Goal: Use online tool/utility: Utilize a website feature to perform a specific function

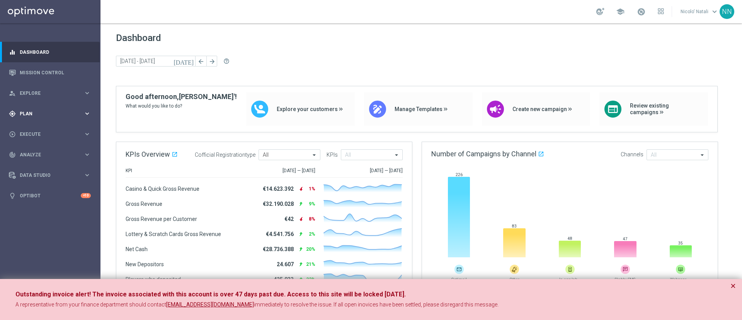
click at [30, 112] on span "Plan" at bounding box center [52, 113] width 64 height 5
click at [37, 94] on span "Explore" at bounding box center [52, 93] width 64 height 5
click at [42, 104] on div "Customer Explorer" at bounding box center [60, 109] width 80 height 12
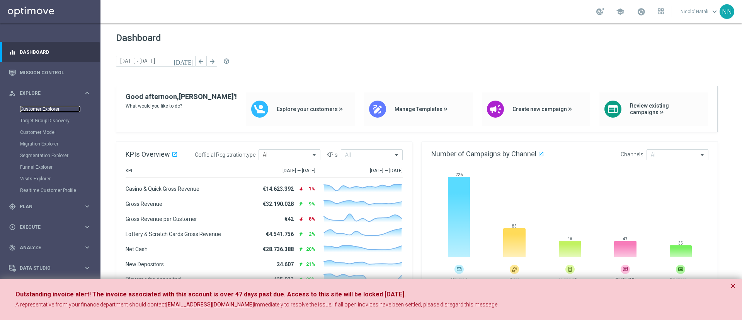
click at [39, 109] on link "Customer Explorer" at bounding box center [50, 109] width 60 height 6
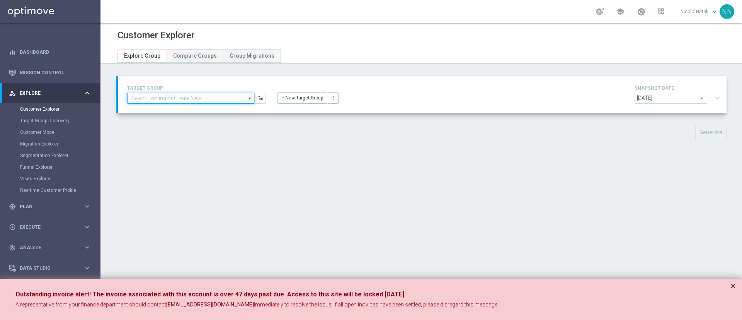
click at [208, 94] on input at bounding box center [190, 98] width 127 height 11
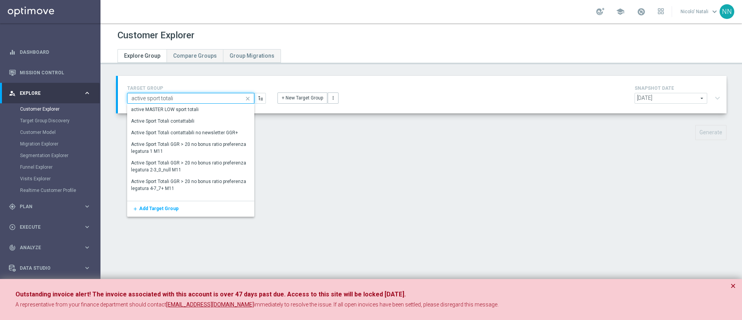
type input "active sport totali"
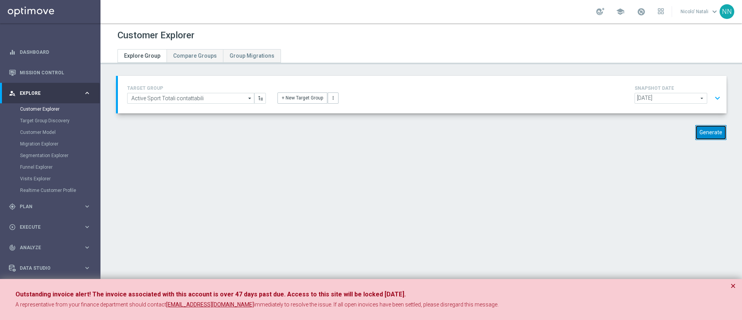
click at [707, 132] on button "Generate" at bounding box center [710, 132] width 31 height 15
click at [733, 288] on button "×" at bounding box center [733, 285] width 5 height 9
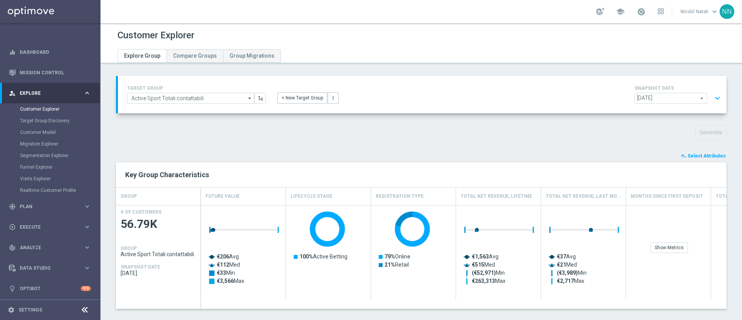
click at [666, 98] on span "[DATE]" at bounding box center [671, 98] width 72 height 10
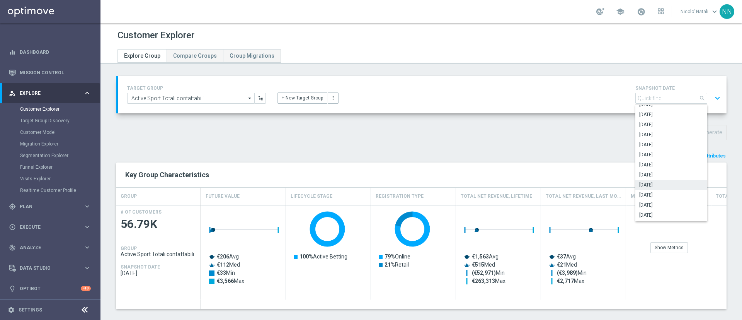
scroll to position [42, 0]
click at [652, 138] on span "[DATE]" at bounding box center [671, 137] width 64 height 6
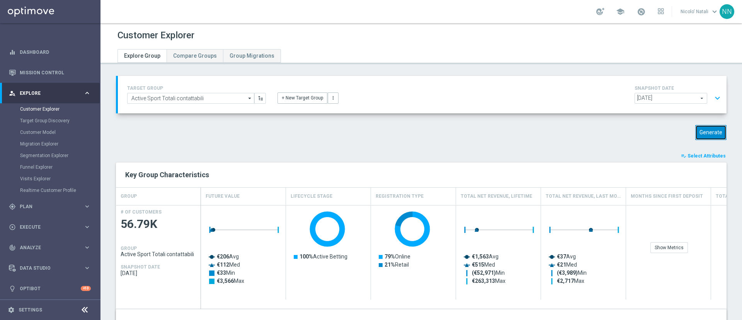
click at [698, 126] on button "Generate" at bounding box center [710, 132] width 31 height 15
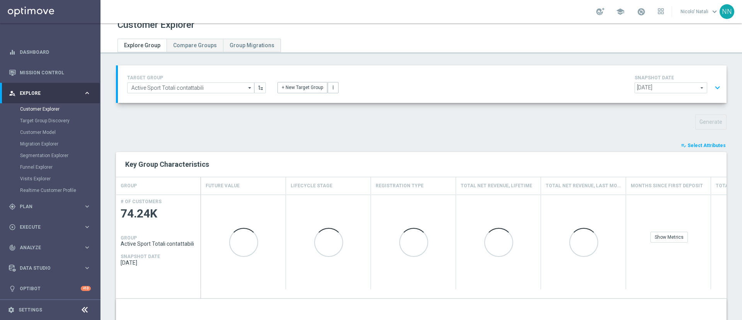
scroll to position [3, 0]
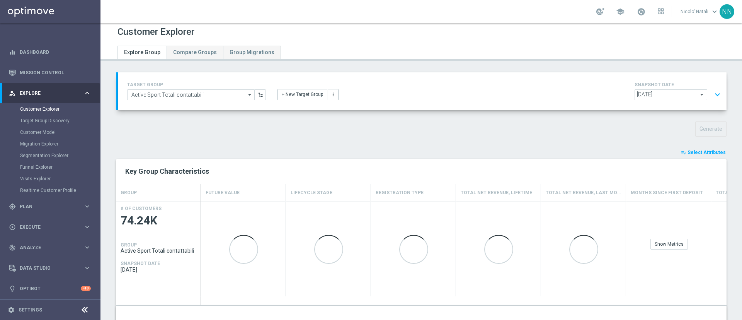
click at [660, 93] on span "[DATE]" at bounding box center [671, 95] width 72 height 10
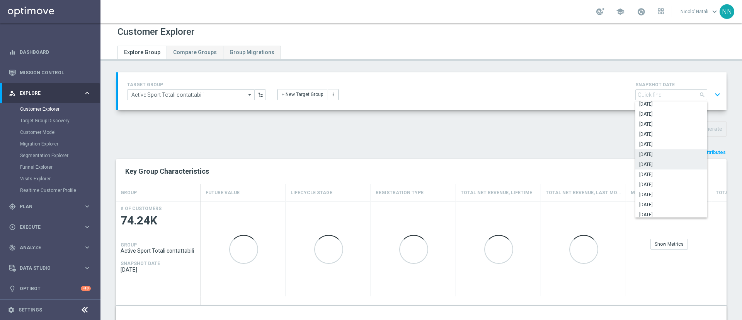
scroll to position [12, 0]
click at [649, 196] on span "[DATE]" at bounding box center [671, 194] width 64 height 6
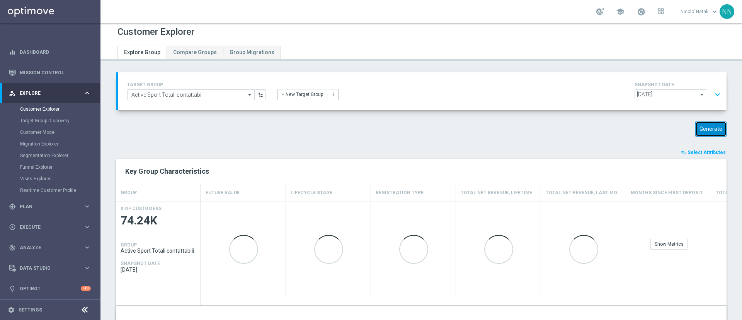
click at [705, 131] on button "Generate" at bounding box center [710, 128] width 31 height 15
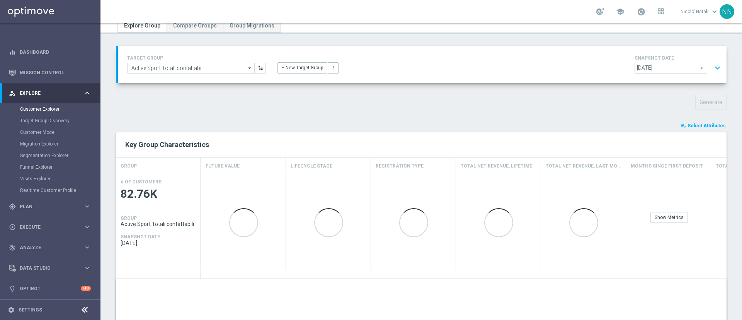
scroll to position [31, 0]
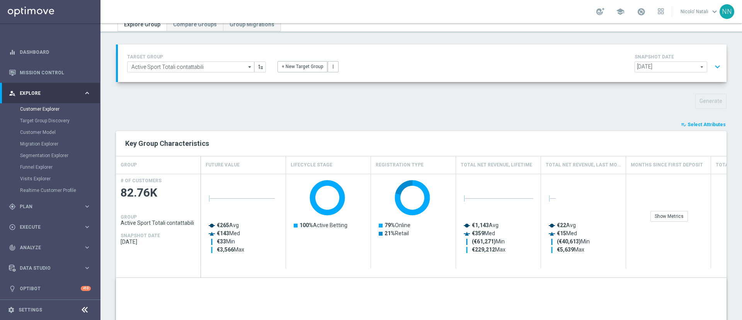
click at [655, 61] on div "SNAPSHOT DATE [DATE] [DATE] arrow_drop_down search expand_more" at bounding box center [679, 63] width 89 height 22
click at [655, 63] on span "[DATE]" at bounding box center [671, 67] width 72 height 10
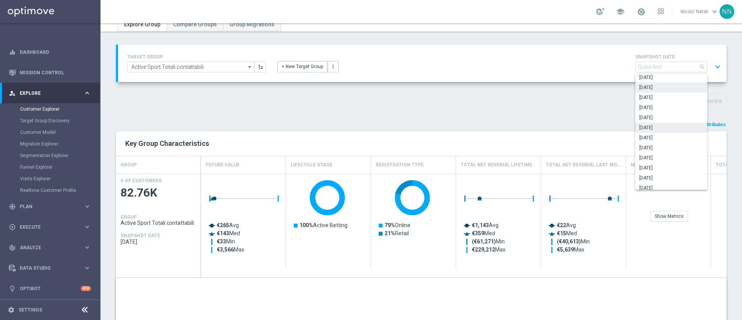
scroll to position [51, 0]
click at [651, 165] on span "[DATE]" at bounding box center [671, 166] width 64 height 6
type input "[DATE]"
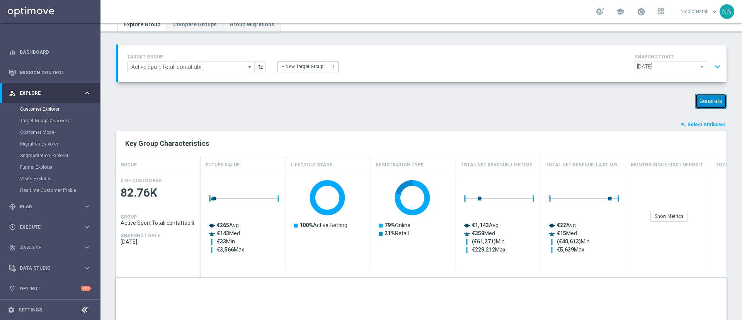
click at [708, 97] on button "Generate" at bounding box center [710, 101] width 31 height 15
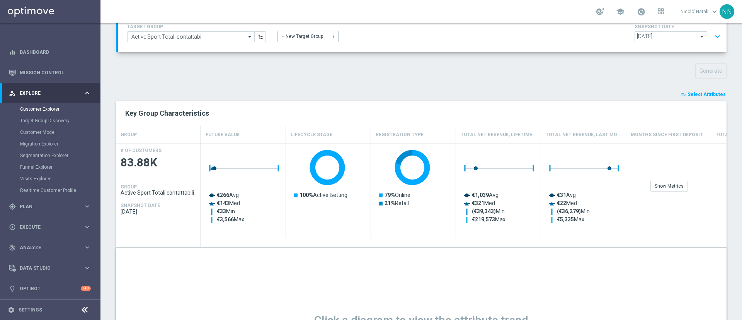
scroll to position [211, 0]
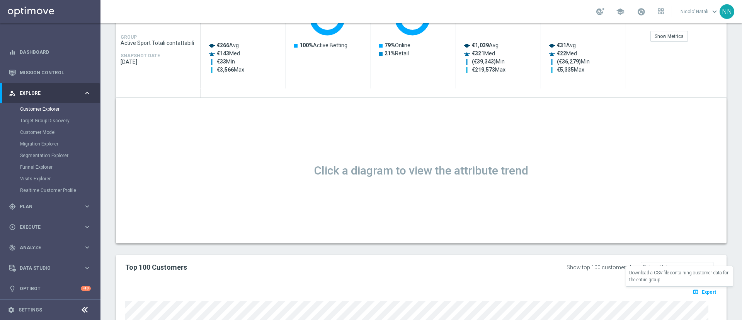
click at [694, 288] on button "open_in_browser Export" at bounding box center [704, 291] width 26 height 10
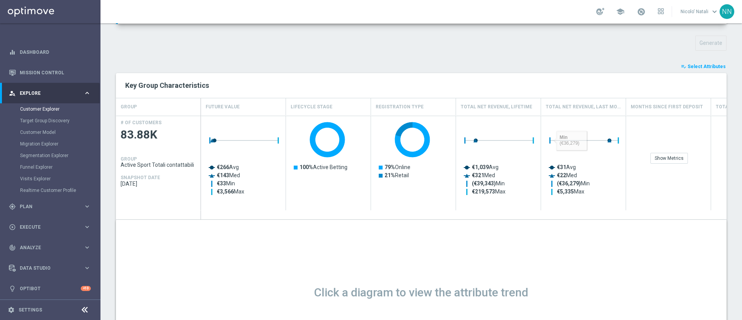
scroll to position [78, 0]
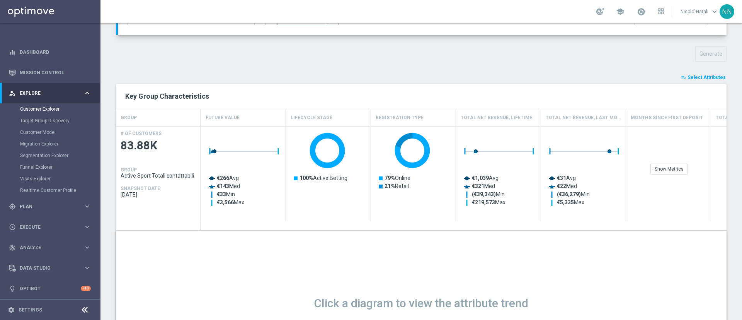
click at [691, 76] on span "Select Attributes" at bounding box center [707, 77] width 38 height 5
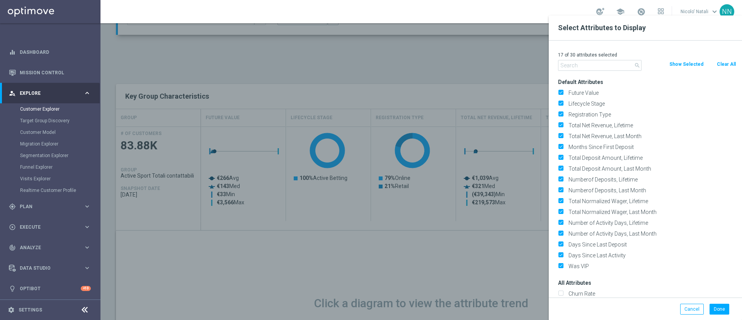
click at [717, 63] on button "Clear All" at bounding box center [726, 64] width 20 height 9
checkbox input "false"
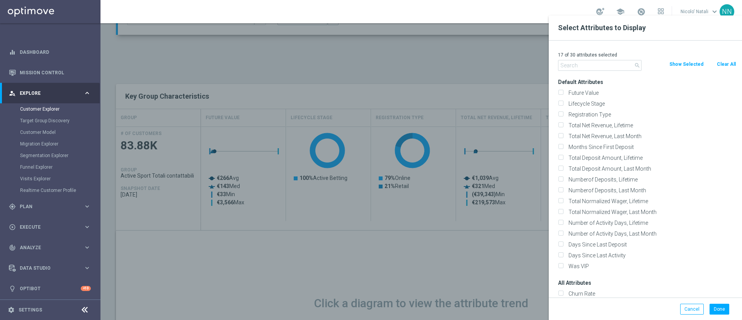
checkbox input "false"
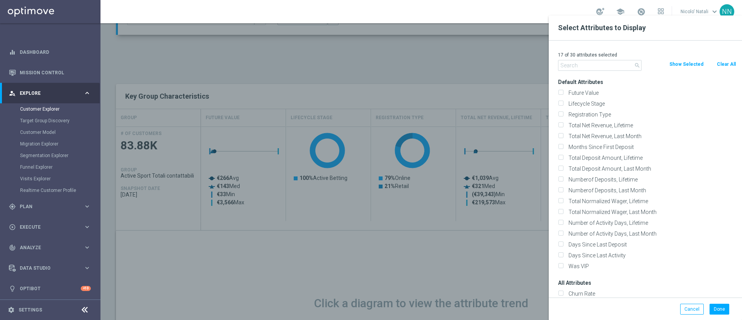
checkbox input "false"
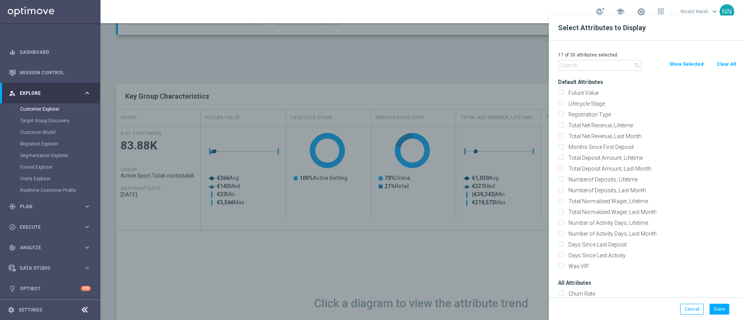
checkbox input "false"
click at [595, 63] on input "text" at bounding box center [599, 65] width 83 height 11
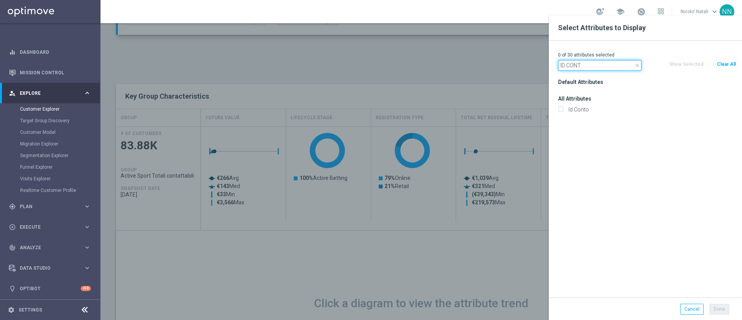
type input "ID CONT"
click at [591, 114] on div "Id Conto" at bounding box center [647, 109] width 190 height 11
click at [591, 106] on label "Id Conto" at bounding box center [651, 109] width 170 height 7
click at [563, 108] on input "Id Conto" at bounding box center [560, 110] width 5 height 5
checkbox input "true"
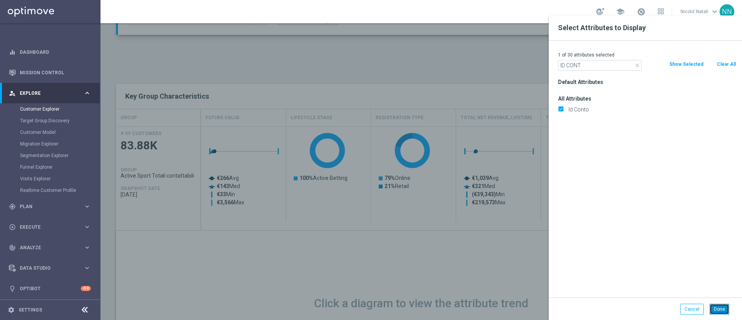
click at [718, 308] on button "Done" at bounding box center [720, 308] width 20 height 11
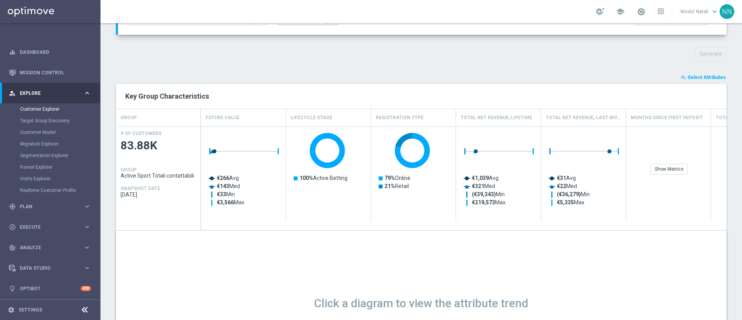
type input "Search"
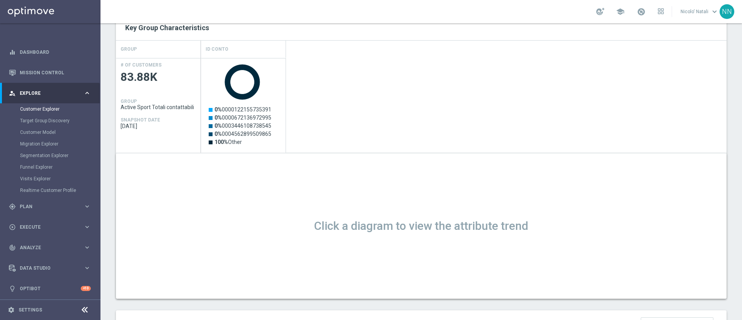
scroll to position [0, 0]
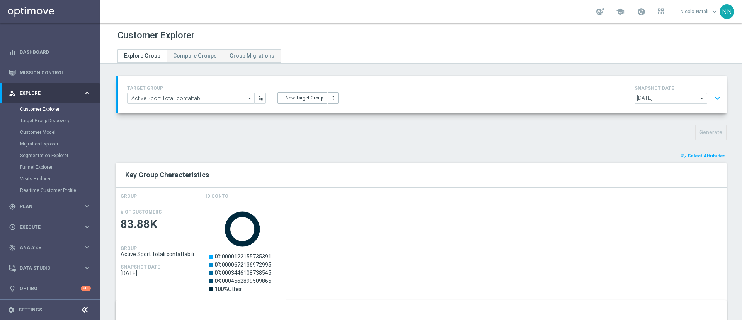
click at [661, 100] on span "[DATE]" at bounding box center [671, 98] width 72 height 10
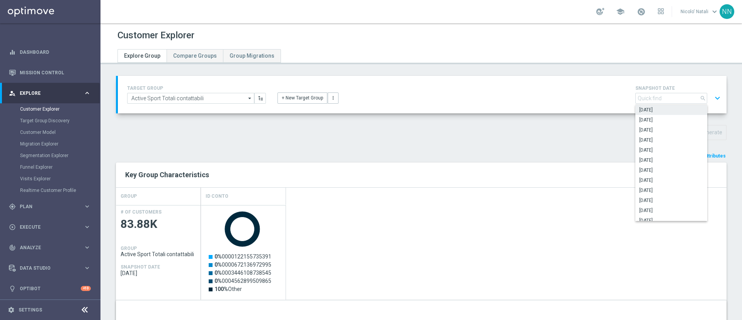
click at [658, 109] on span "[DATE]" at bounding box center [671, 110] width 64 height 6
type input "[DATE]"
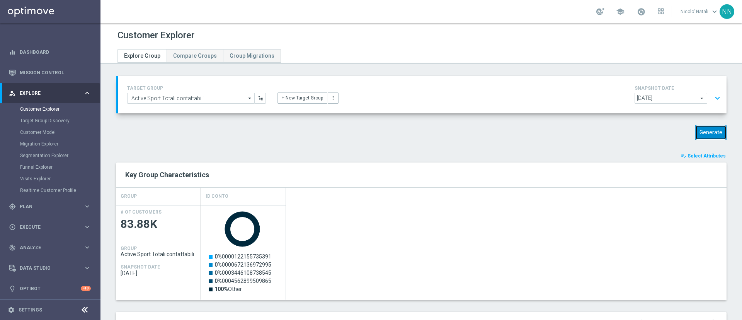
click at [704, 128] on button "Generate" at bounding box center [710, 132] width 31 height 15
click at [695, 153] on span "Select Attributes" at bounding box center [707, 155] width 38 height 5
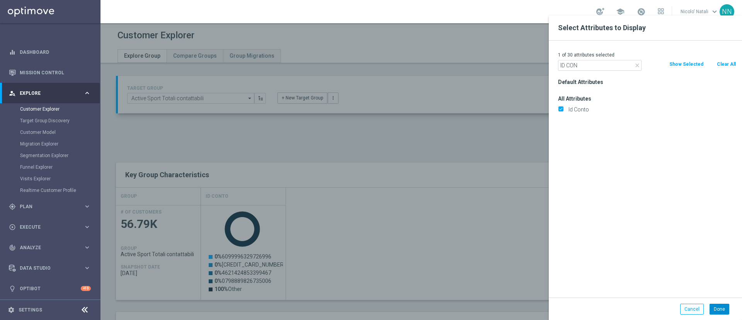
type input "ID CON"
click at [720, 304] on button "Done" at bounding box center [720, 308] width 20 height 11
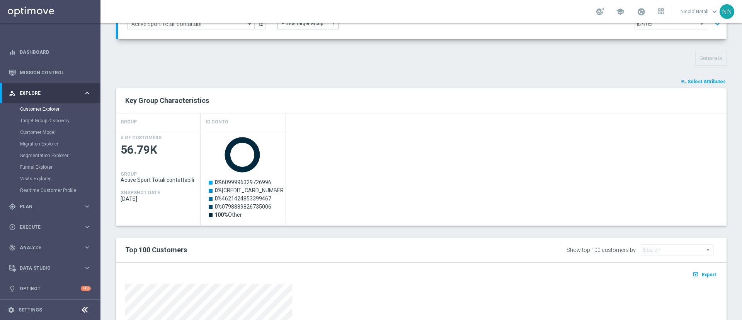
scroll to position [75, 0]
click at [693, 273] on button "open_in_browser Export" at bounding box center [704, 273] width 26 height 10
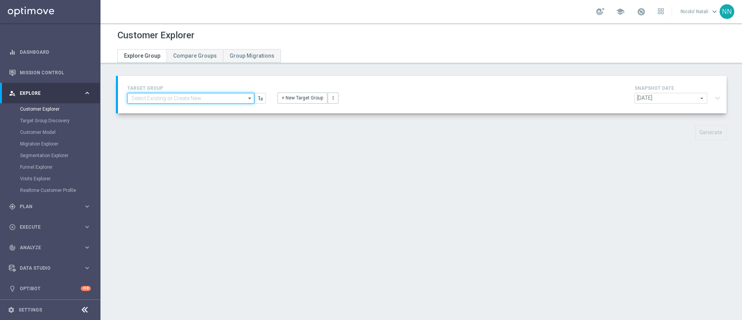
click at [207, 96] on input at bounding box center [190, 98] width 127 height 11
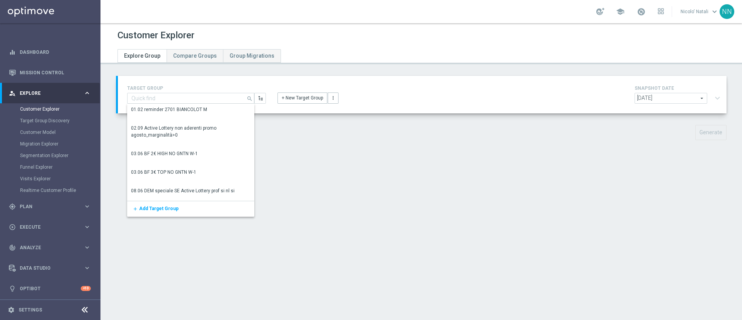
click at [343, 160] on div "Customer Explorer Explore Group Compare Groups Group Migrations TARGET GROUP se…" at bounding box center [421, 171] width 642 height 296
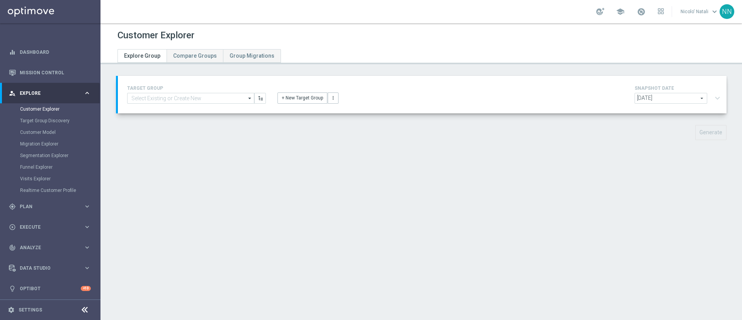
click at [494, 98] on span "[DATE]" at bounding box center [671, 98] width 72 height 10
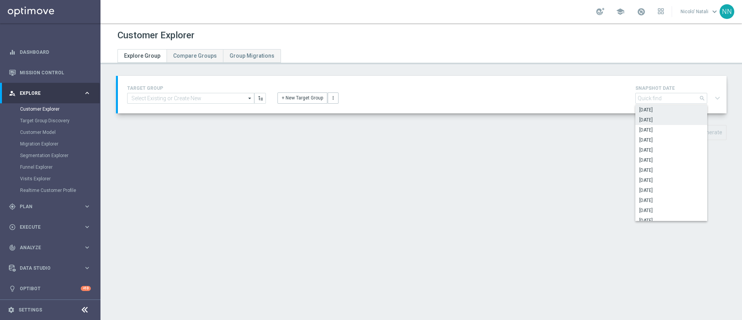
click at [494, 122] on span "[DATE]" at bounding box center [671, 120] width 64 height 6
type input "[DATE]"
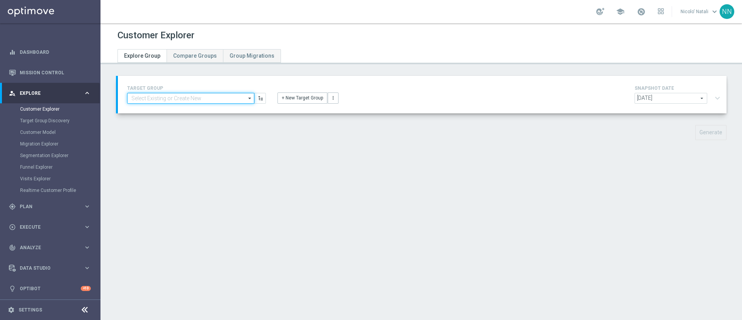
click at [190, 93] on input at bounding box center [190, 98] width 127 height 11
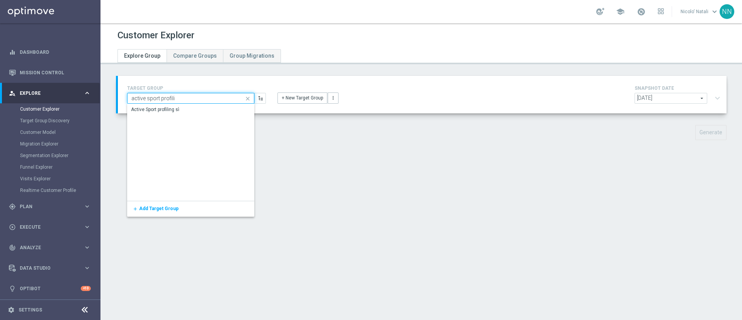
type input "active sport profili"
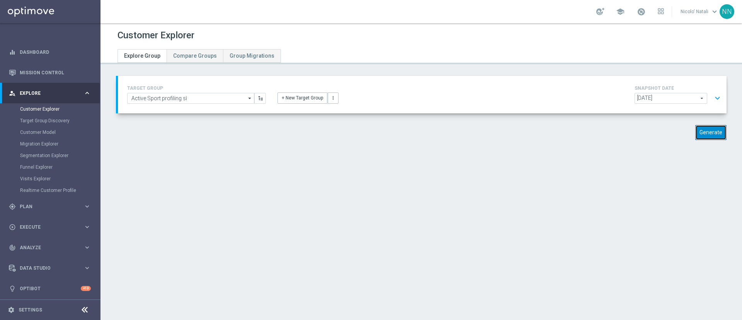
click at [494, 135] on button "Generate" at bounding box center [710, 132] width 31 height 15
click at [494, 96] on span "[DATE]" at bounding box center [671, 98] width 72 height 10
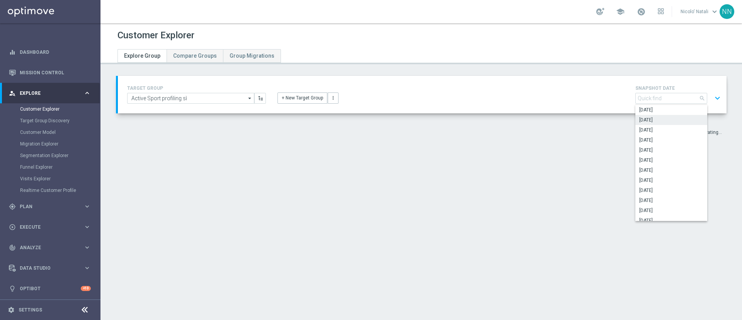
click at [494, 121] on span "[DATE]" at bounding box center [671, 120] width 64 height 6
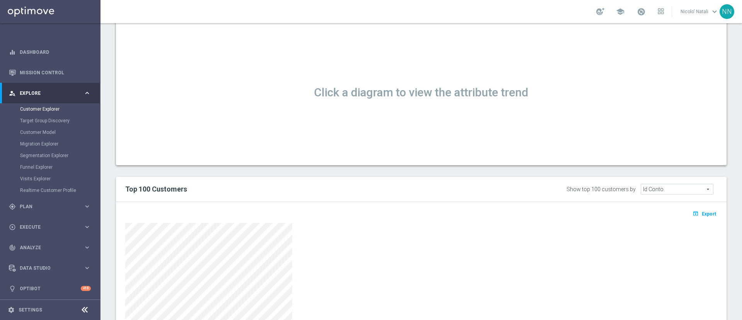
scroll to position [281, 0]
click at [494, 212] on span "Export" at bounding box center [709, 213] width 14 height 5
click at [494, 213] on icon "open_in_browser" at bounding box center [697, 213] width 8 height 6
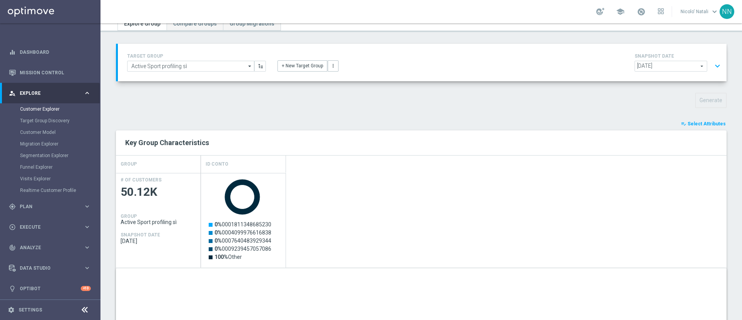
scroll to position [0, 0]
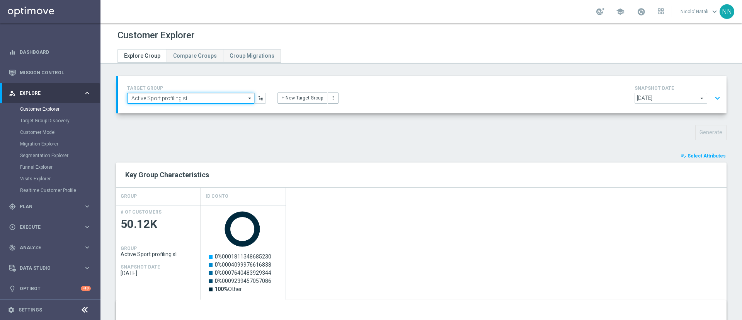
click at [203, 95] on input "Active Sport profiling sì" at bounding box center [190, 98] width 127 height 11
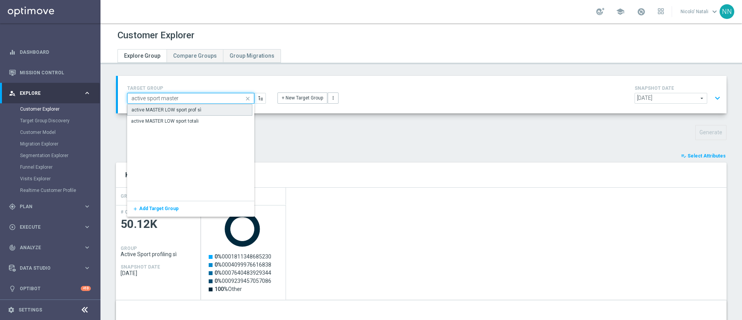
type input "active MASTER LOW sport prof sì"
type input "Active BETTING Master low luglio"
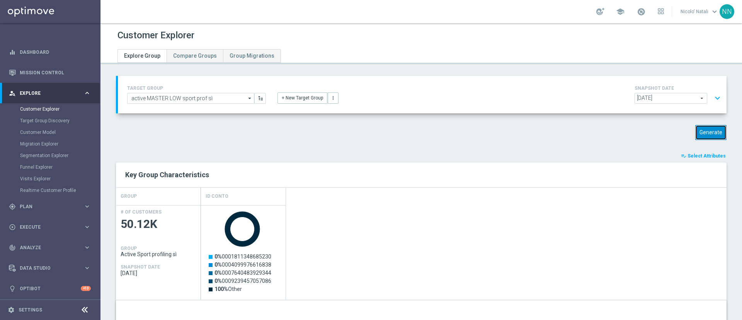
click at [494, 131] on button "Generate" at bounding box center [710, 132] width 31 height 15
